Goal: Navigation & Orientation: Find specific page/section

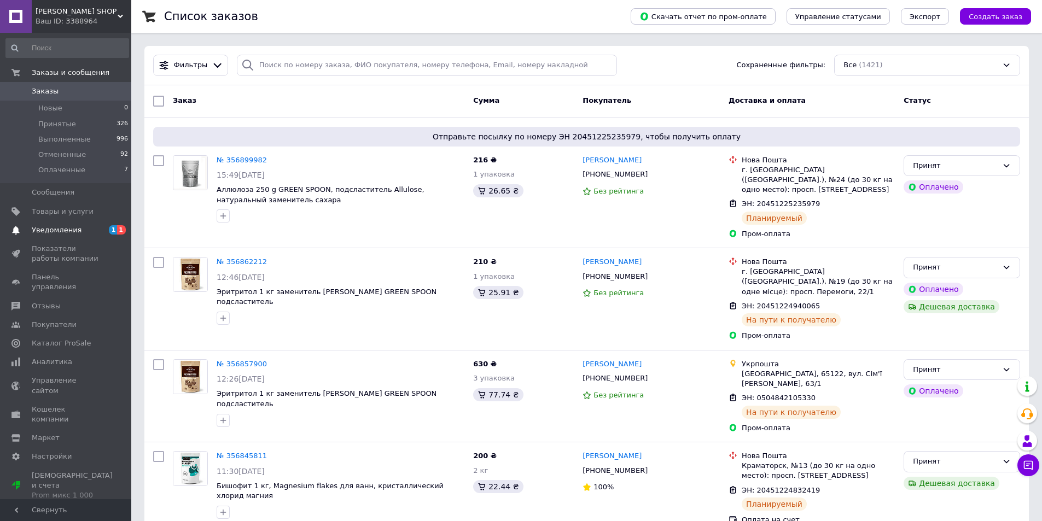
click at [53, 230] on span "Уведомления" at bounding box center [57, 230] width 50 height 10
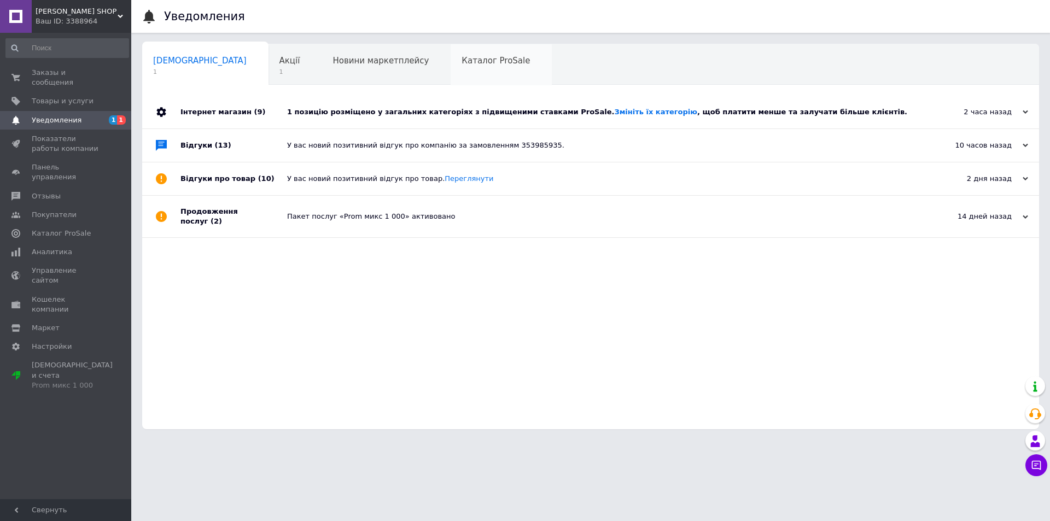
click at [462, 61] on span "Каталог ProSale" at bounding box center [496, 61] width 68 height 10
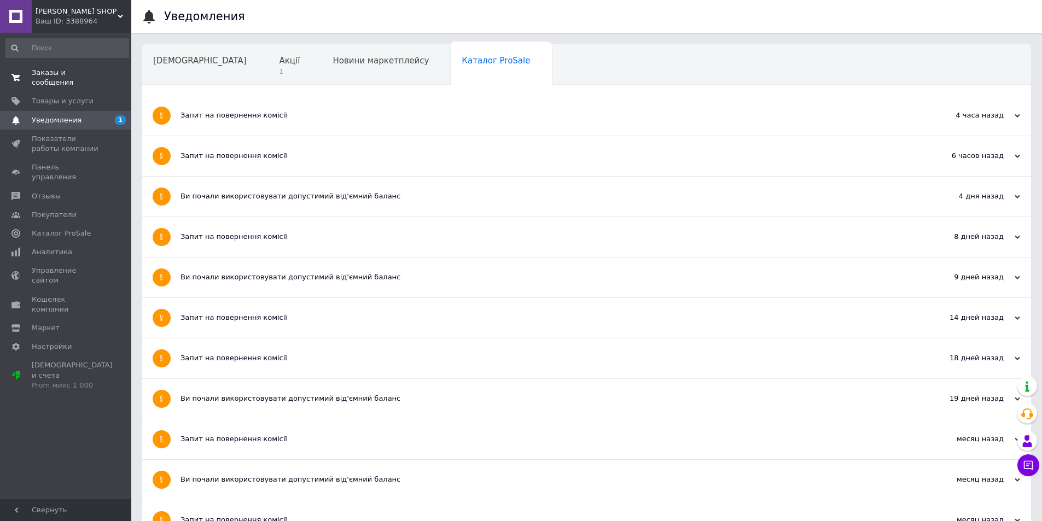
click at [68, 68] on span "Заказы и сообщения" at bounding box center [66, 78] width 69 height 20
